Goal: Entertainment & Leisure: Consume media (video, audio)

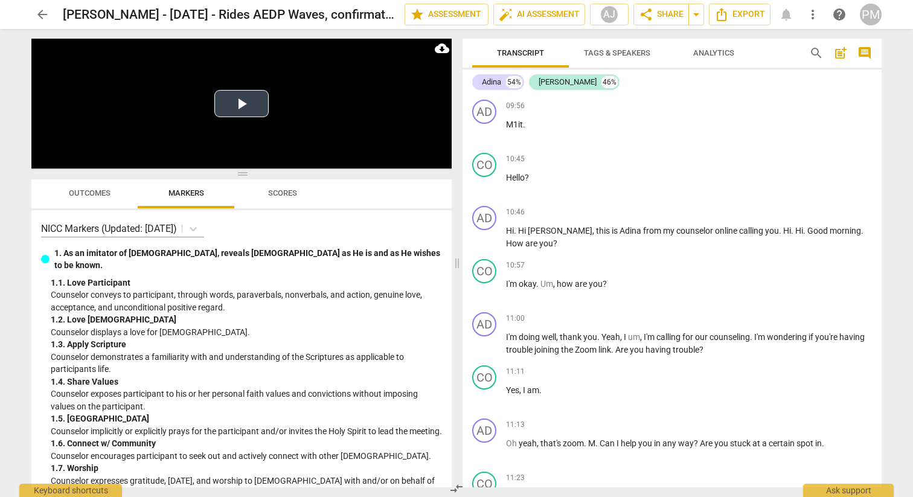
click at [228, 98] on button "Play Video" at bounding box center [241, 103] width 54 height 27
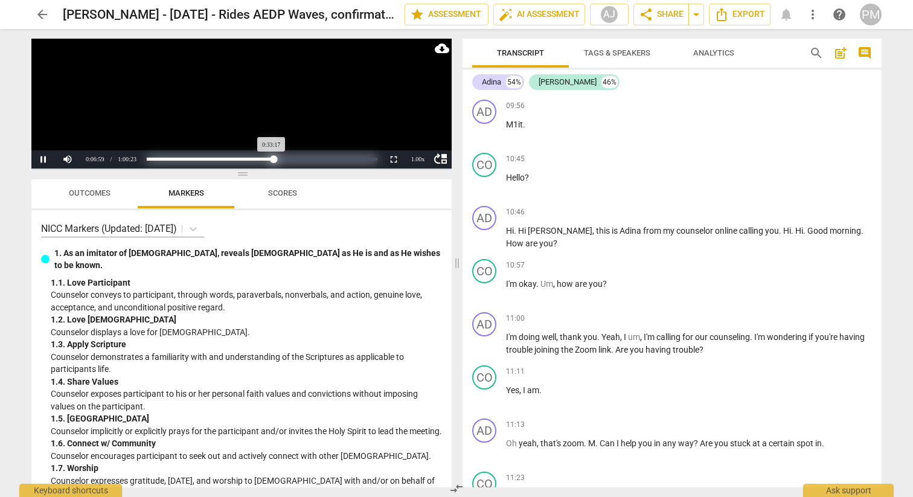
drag, startPoint x: 175, startPoint y: 159, endPoint x: 274, endPoint y: 156, distance: 99.1
click at [274, 158] on div "Progress : 55.12%" at bounding box center [210, 159] width 127 height 3
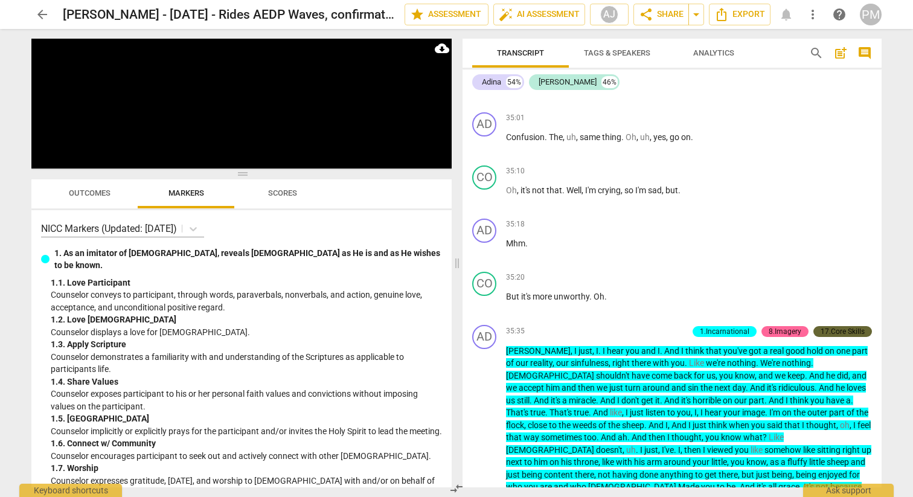
scroll to position [8964, 0]
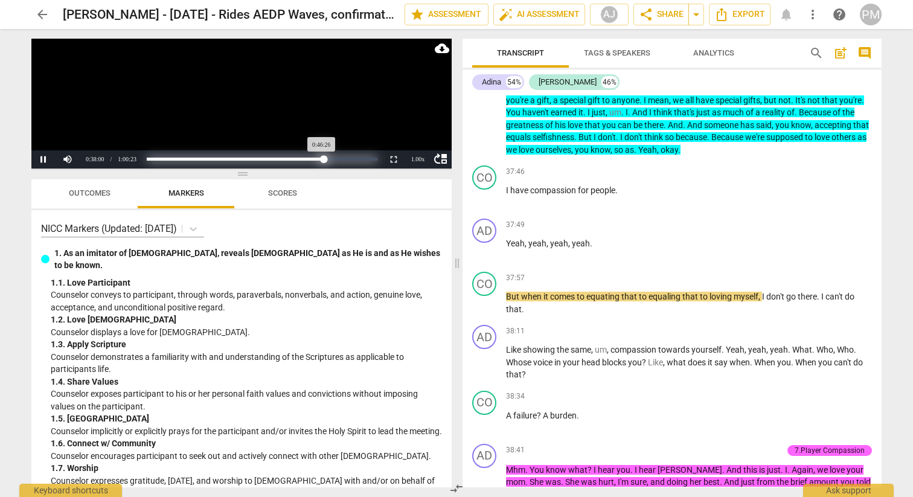
click at [324, 158] on div "Loaded : 0% Progress : 76.90%" at bounding box center [262, 159] width 230 height 3
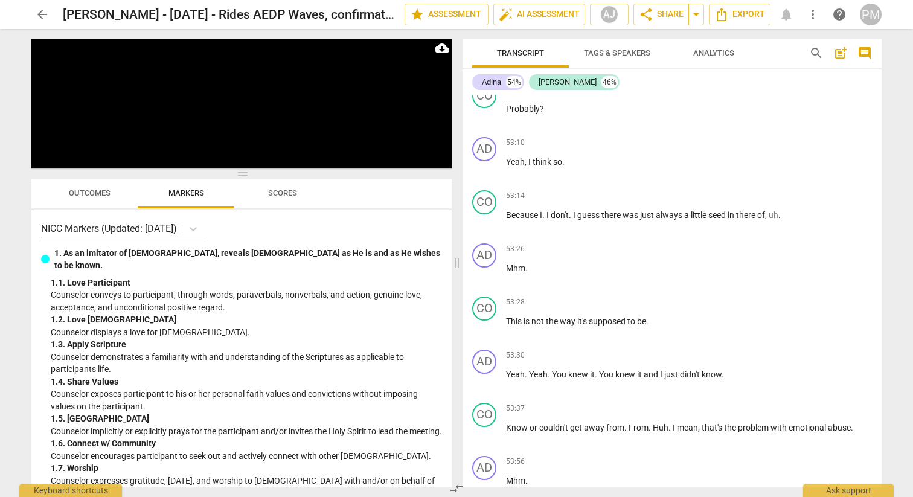
scroll to position [15113, 0]
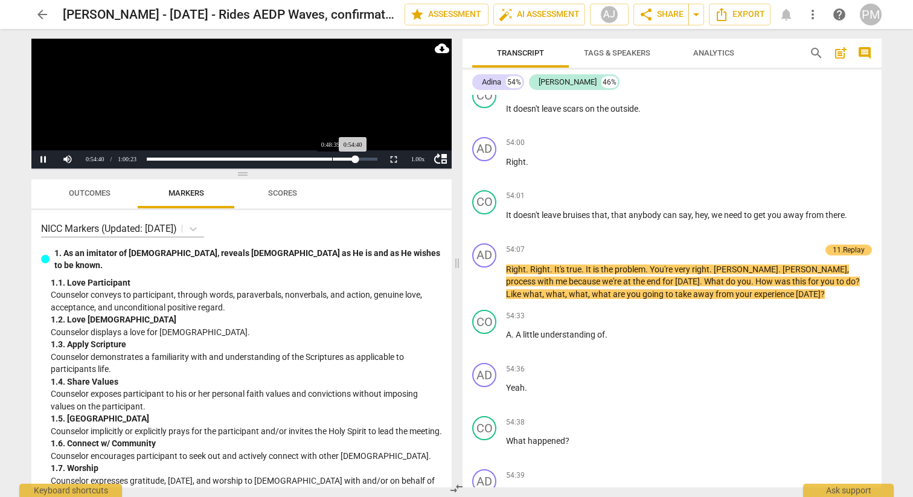
click at [332, 161] on div "Loaded : 0% Progress : 90.53%" at bounding box center [262, 159] width 239 height 18
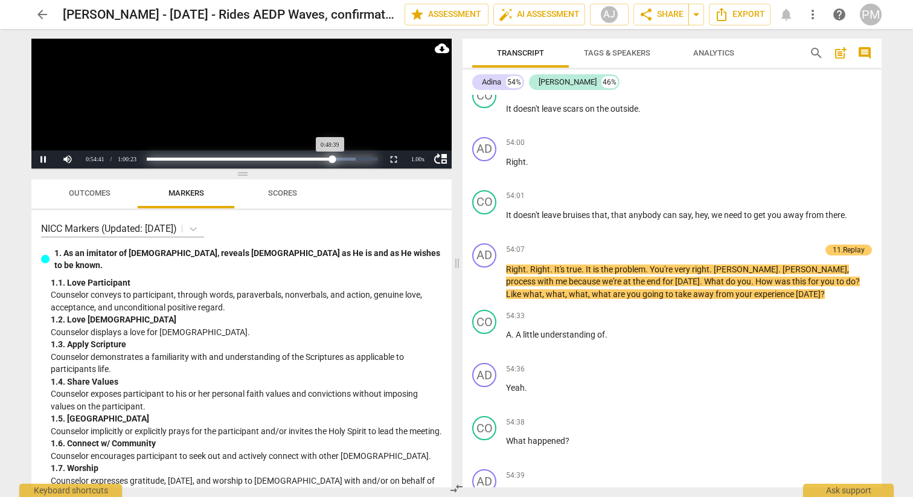
click at [332, 160] on div "Loaded : 0% Progress : 80.58%" at bounding box center [262, 159] width 230 height 3
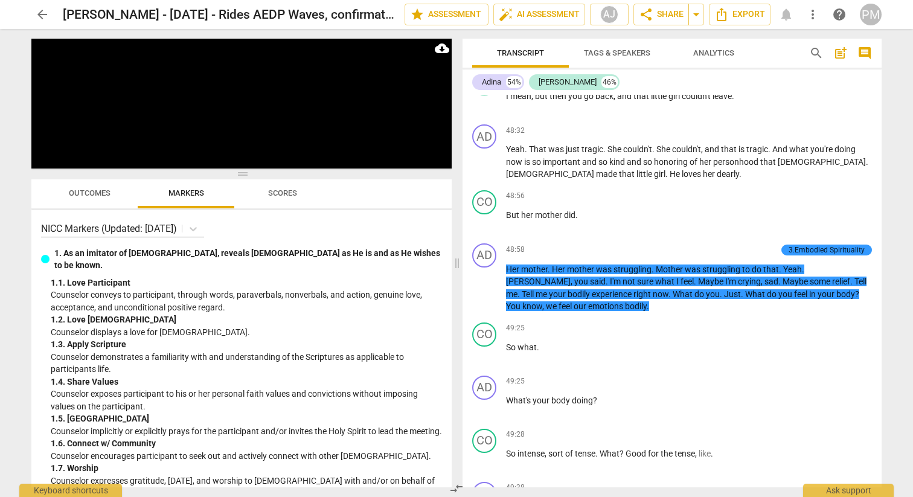
scroll to position [13294, 0]
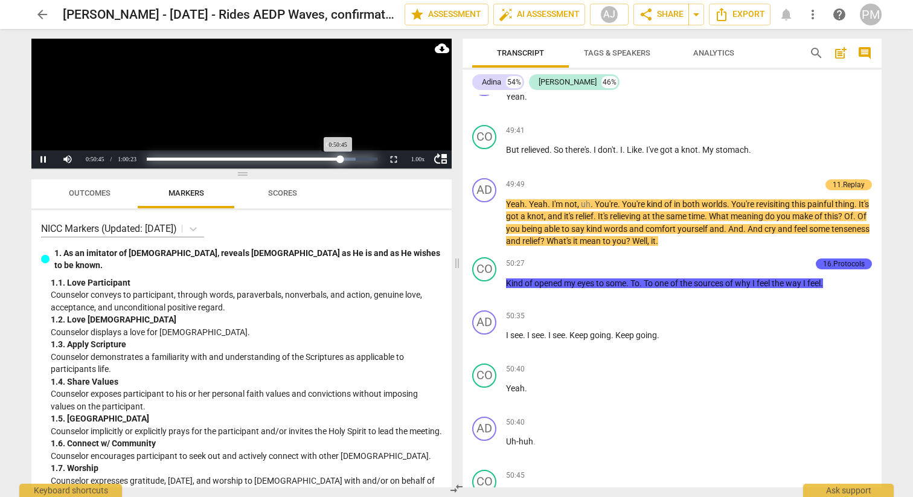
click at [337, 160] on div "Progress : 84.05%" at bounding box center [243, 159] width 193 height 3
click at [335, 159] on div "Progress : 81.89%" at bounding box center [241, 159] width 188 height 3
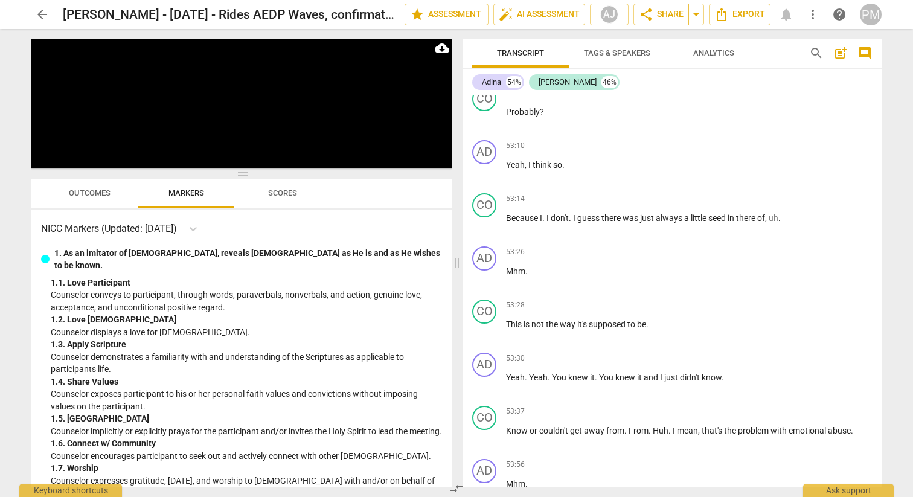
scroll to position [15113, 0]
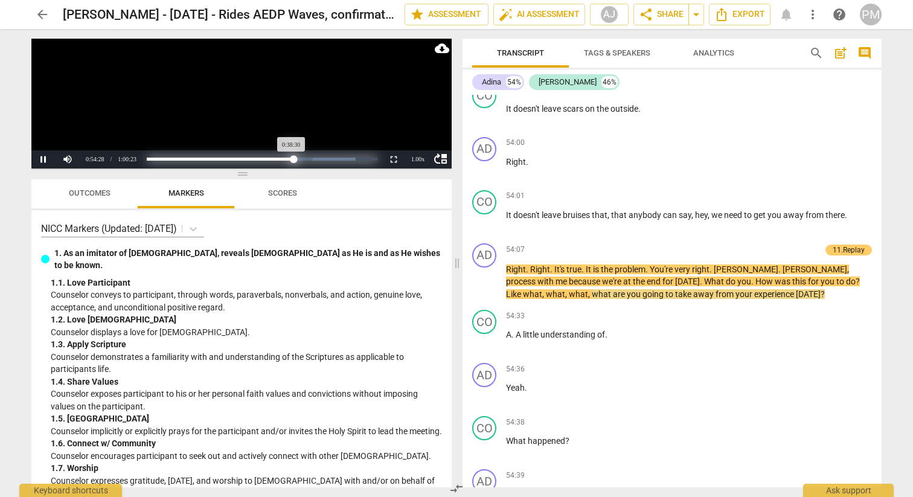
drag, startPoint x: 355, startPoint y: 161, endPoint x: 293, endPoint y: 162, distance: 61.6
click at [293, 161] on div "Progress : 63.78%" at bounding box center [220, 159] width 147 height 3
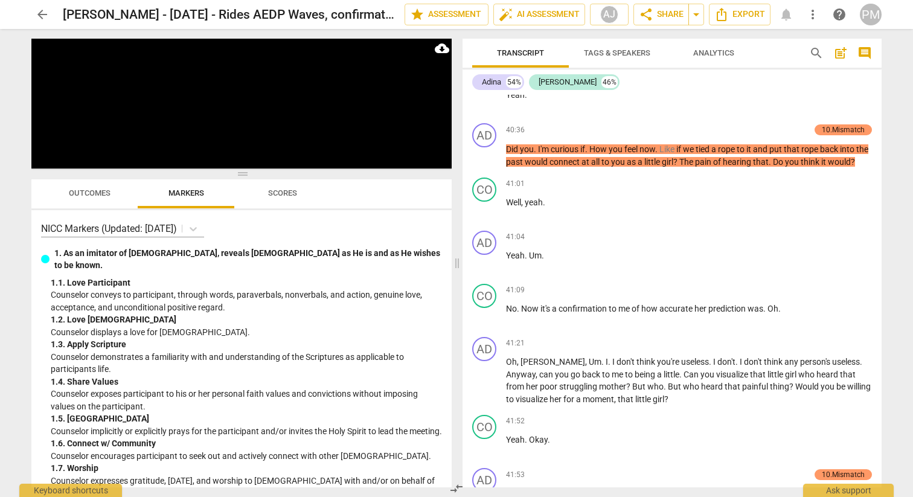
scroll to position [10463, 0]
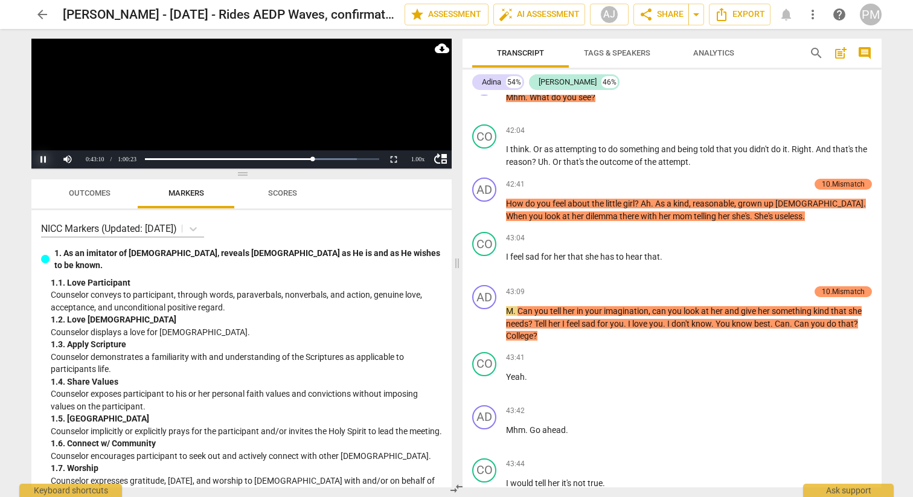
click at [44, 159] on button "Pause" at bounding box center [43, 159] width 24 height 18
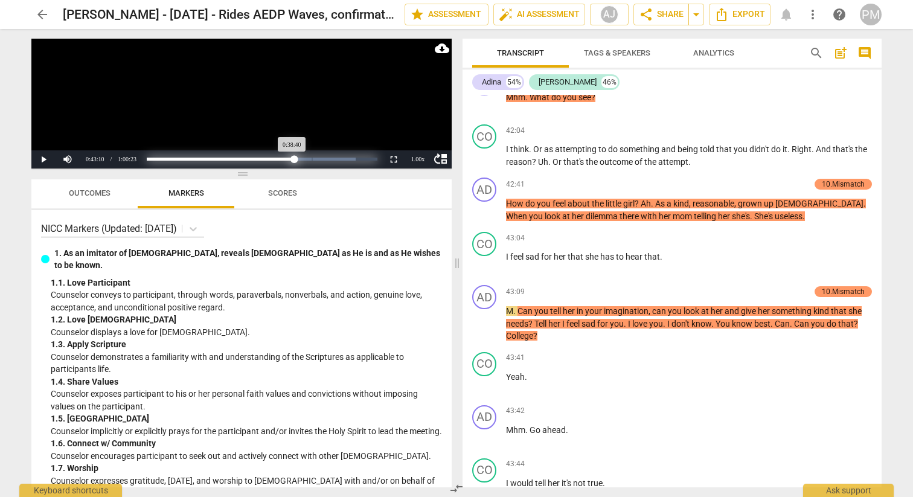
drag, startPoint x: 313, startPoint y: 162, endPoint x: 294, endPoint y: 166, distance: 19.8
click at [294, 166] on div "Loaded : 0% Progress : 64.04%" at bounding box center [262, 159] width 239 height 18
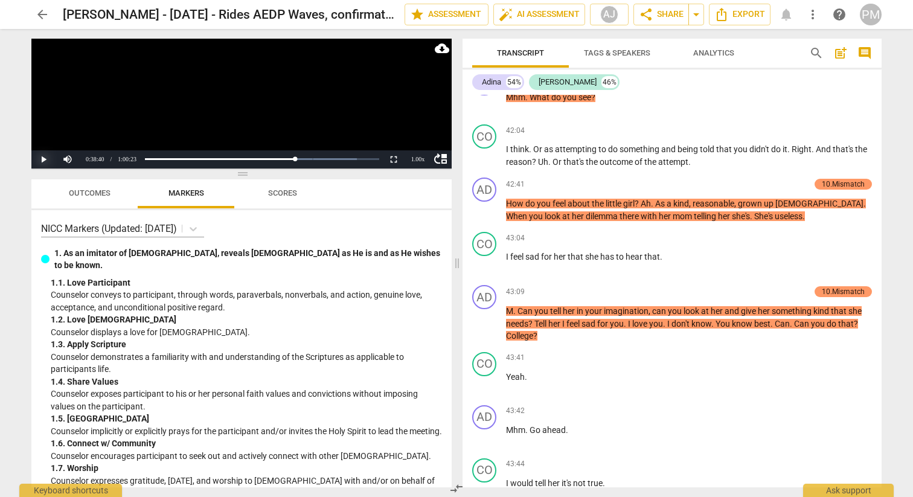
click at [42, 157] on button "Play" at bounding box center [43, 159] width 24 height 18
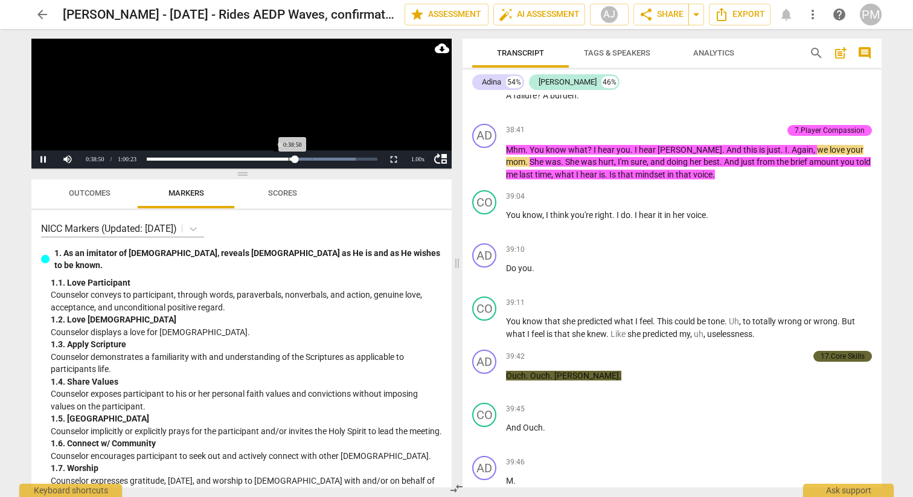
click at [289, 162] on div "Loaded : 0% Progress : 64.31%" at bounding box center [262, 159] width 239 height 18
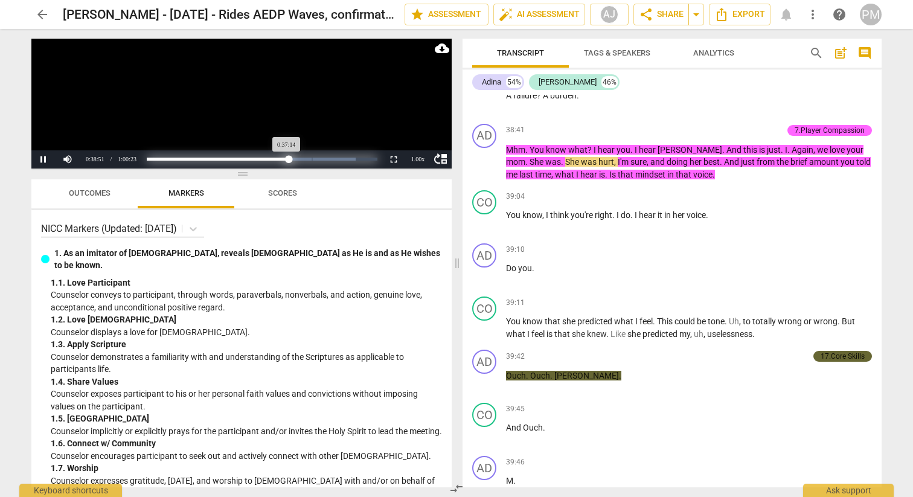
click at [289, 159] on div "Loaded : 0% Progress : 61.68%" at bounding box center [262, 159] width 230 height 3
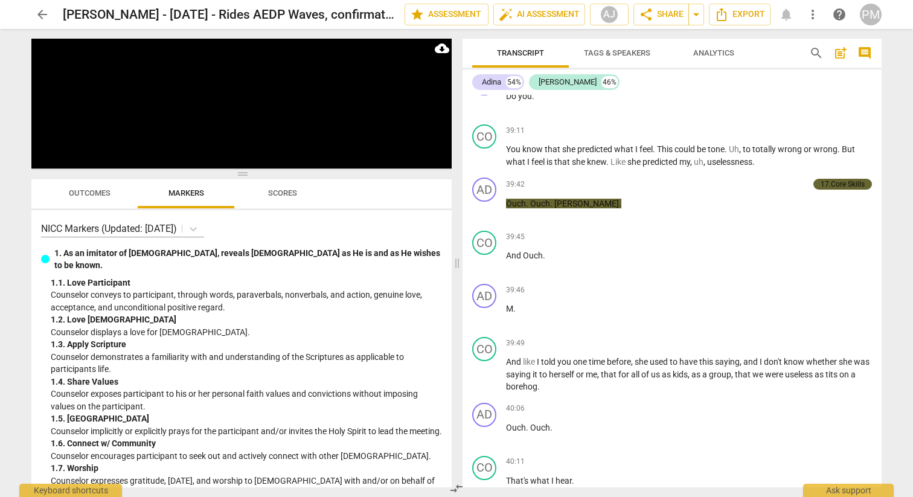
scroll to position [9893, 0]
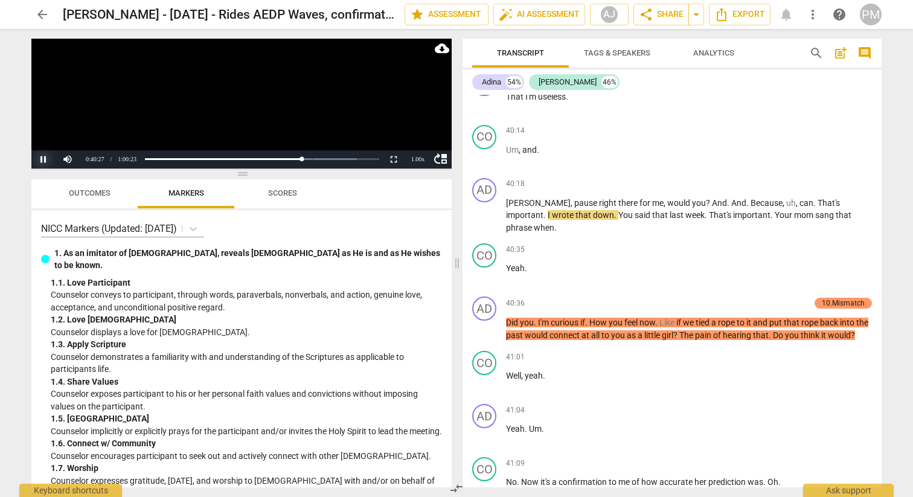
click at [44, 158] on button "Pause" at bounding box center [43, 159] width 24 height 18
